Goal: Information Seeking & Learning: Learn about a topic

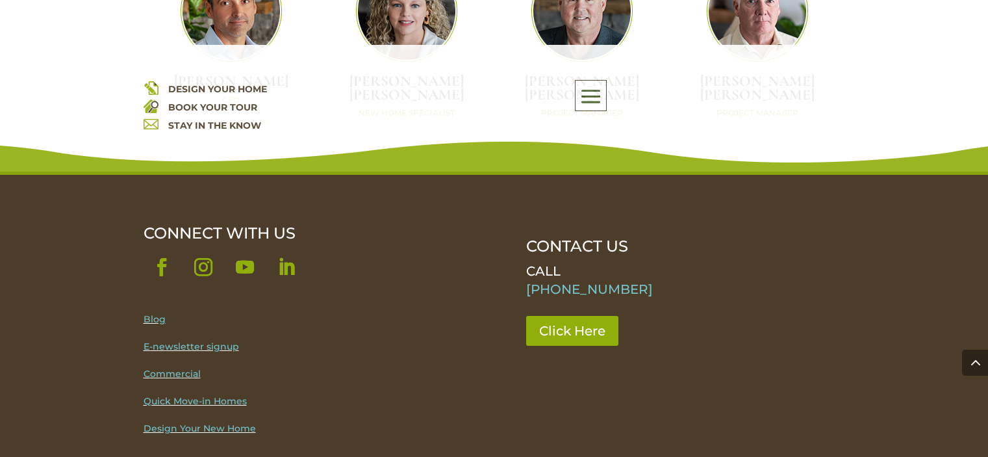
scroll to position [3424, 0]
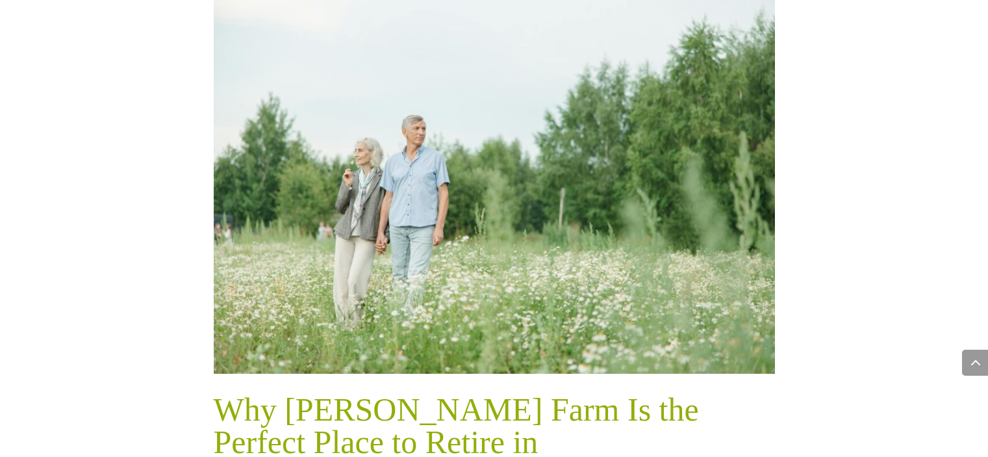
scroll to position [647, 0]
click at [612, 5] on link at bounding box center [494, 187] width 561 height 374
